Goal: Task Accomplishment & Management: Use online tool/utility

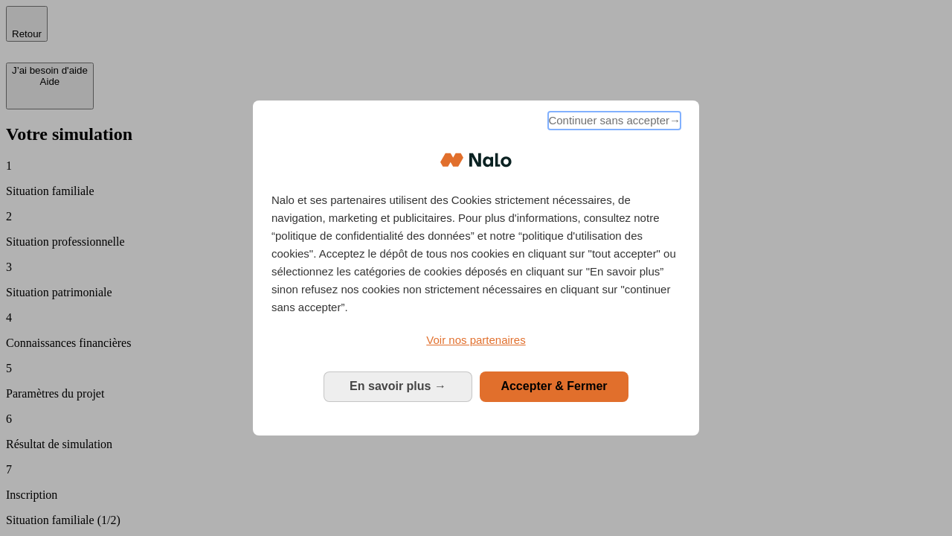
click at [613, 123] on span "Continuer sans accepter →" at bounding box center [614, 121] width 132 height 18
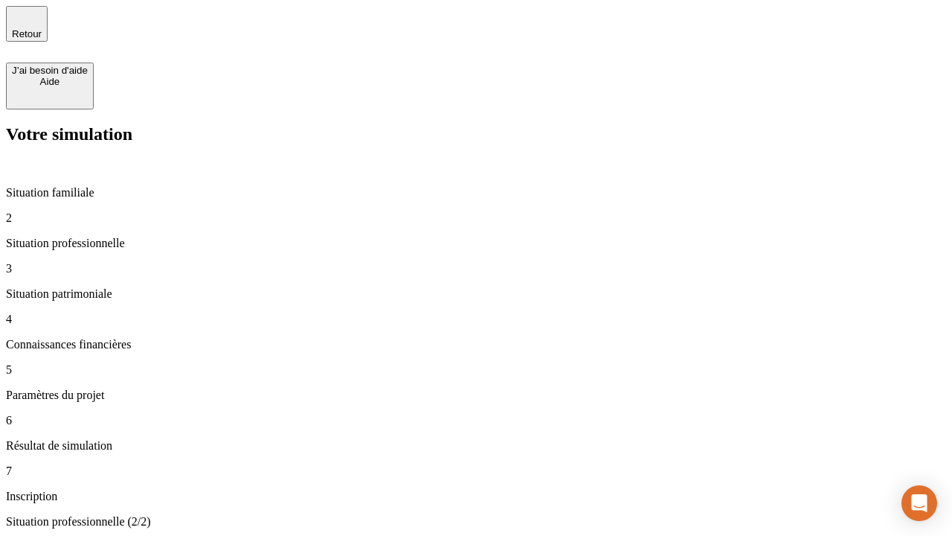
type input "30 000"
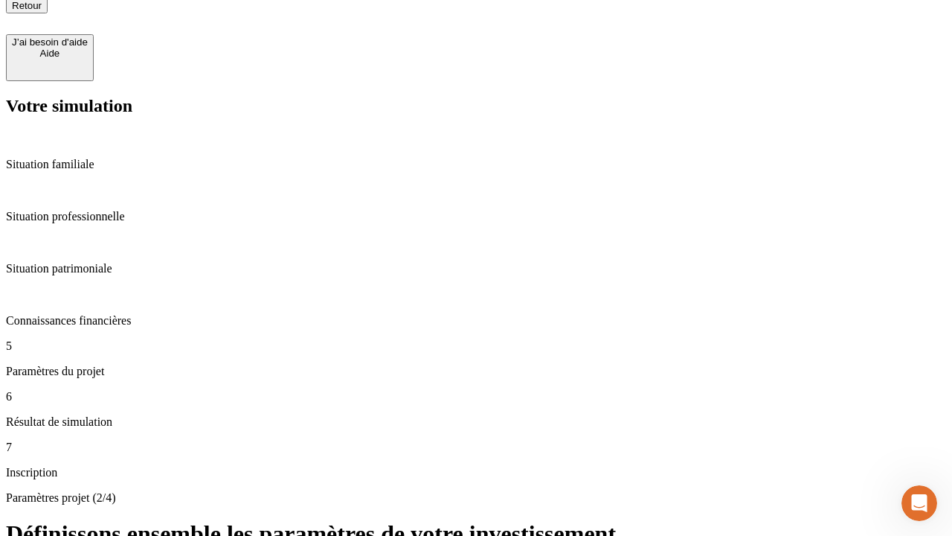
type input "25"
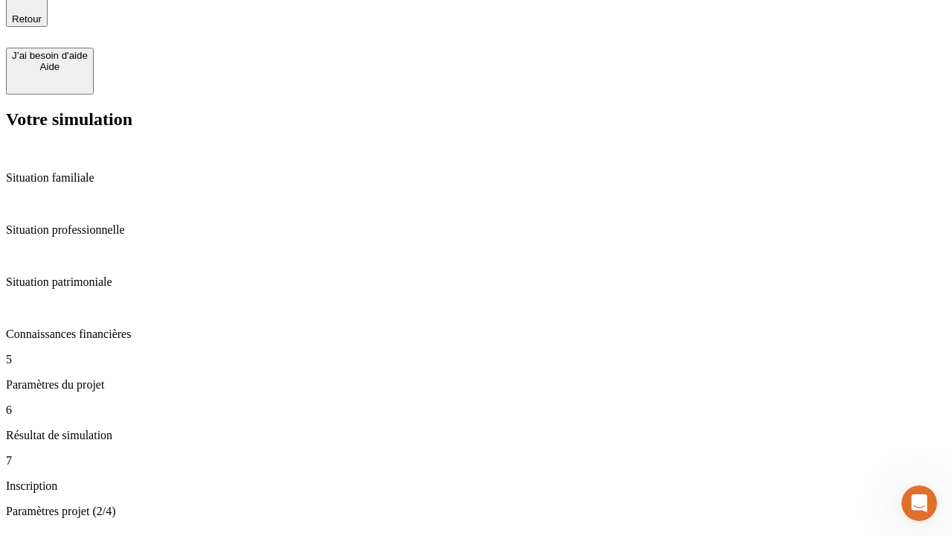
type input "1 000"
type input "640"
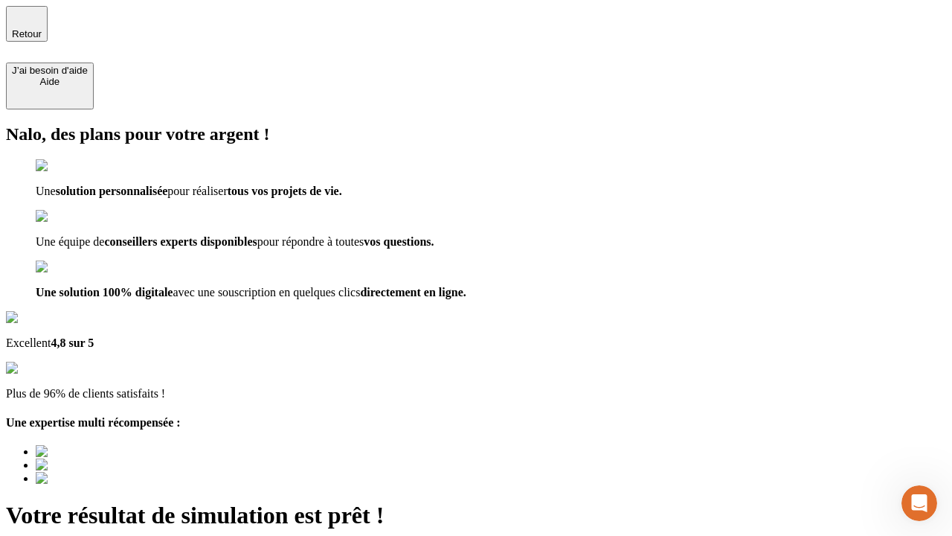
type input "[EMAIL_ADDRESS][PERSON_NAME][DOMAIN_NAME]"
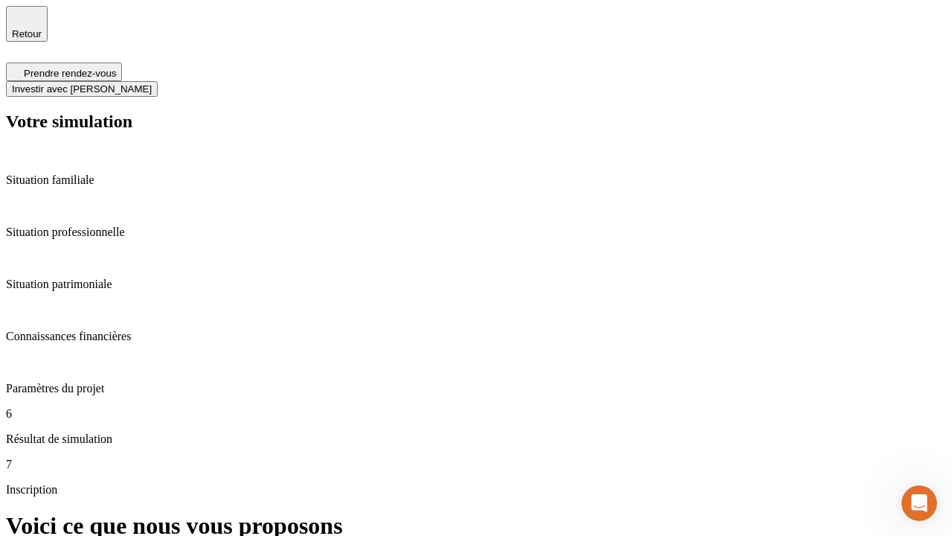
click at [152, 83] on span "Investir avec [PERSON_NAME]" at bounding box center [82, 88] width 140 height 11
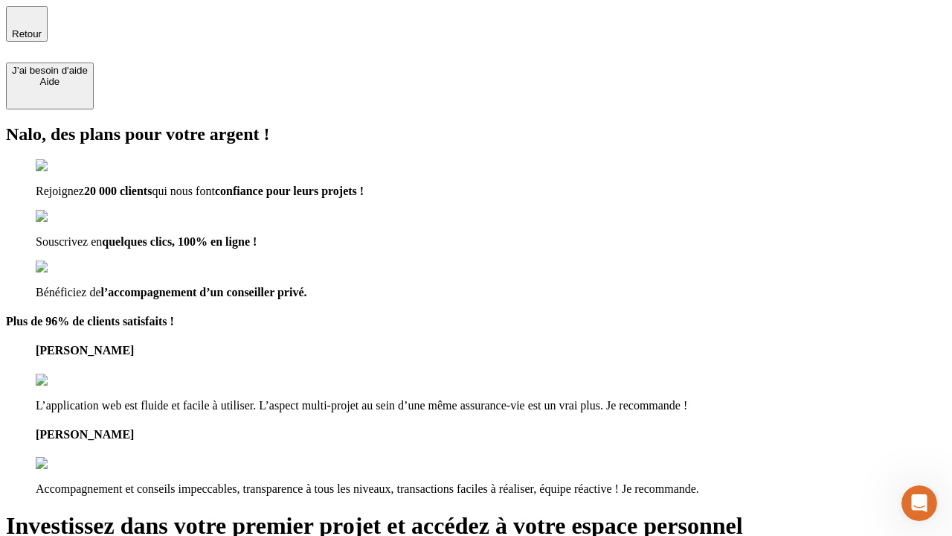
type input "[PERSON_NAME][EMAIL_ADDRESS][DOMAIN_NAME]"
